Goal: Find specific page/section: Find specific page/section

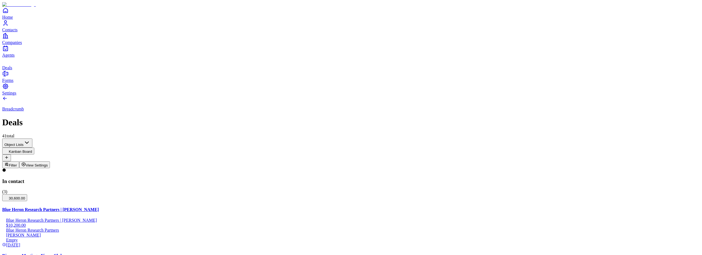
scroll to position [0, 353]
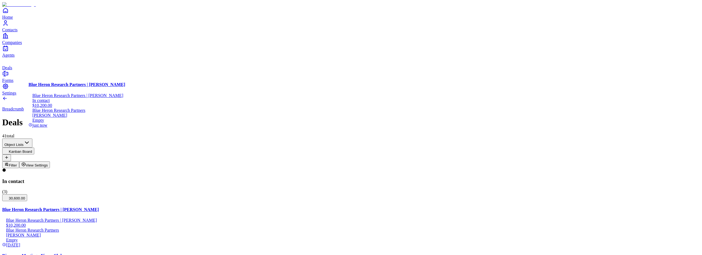
drag, startPoint x: 93, startPoint y: 113, endPoint x: 208, endPoint y: 115, distance: 114.7
drag, startPoint x: 107, startPoint y: 114, endPoint x: 217, endPoint y: 103, distance: 110.1
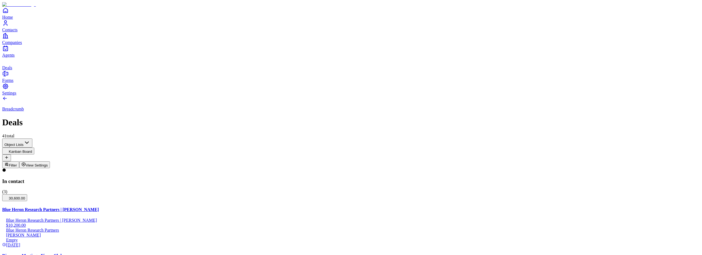
click at [208, 95] on div "Breadcrumb Deals 41 total" at bounding box center [351, 116] width 698 height 43
